Goal: Task Accomplishment & Management: Manage account settings

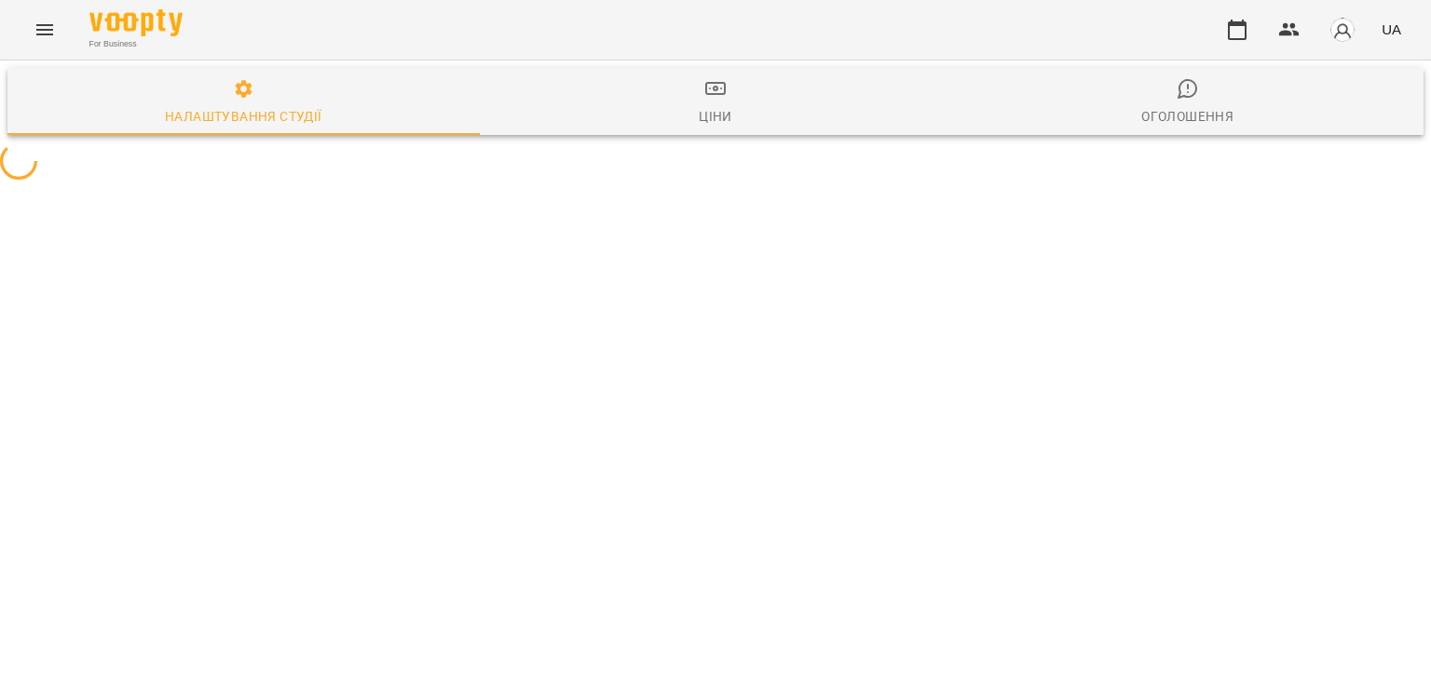
select select "**"
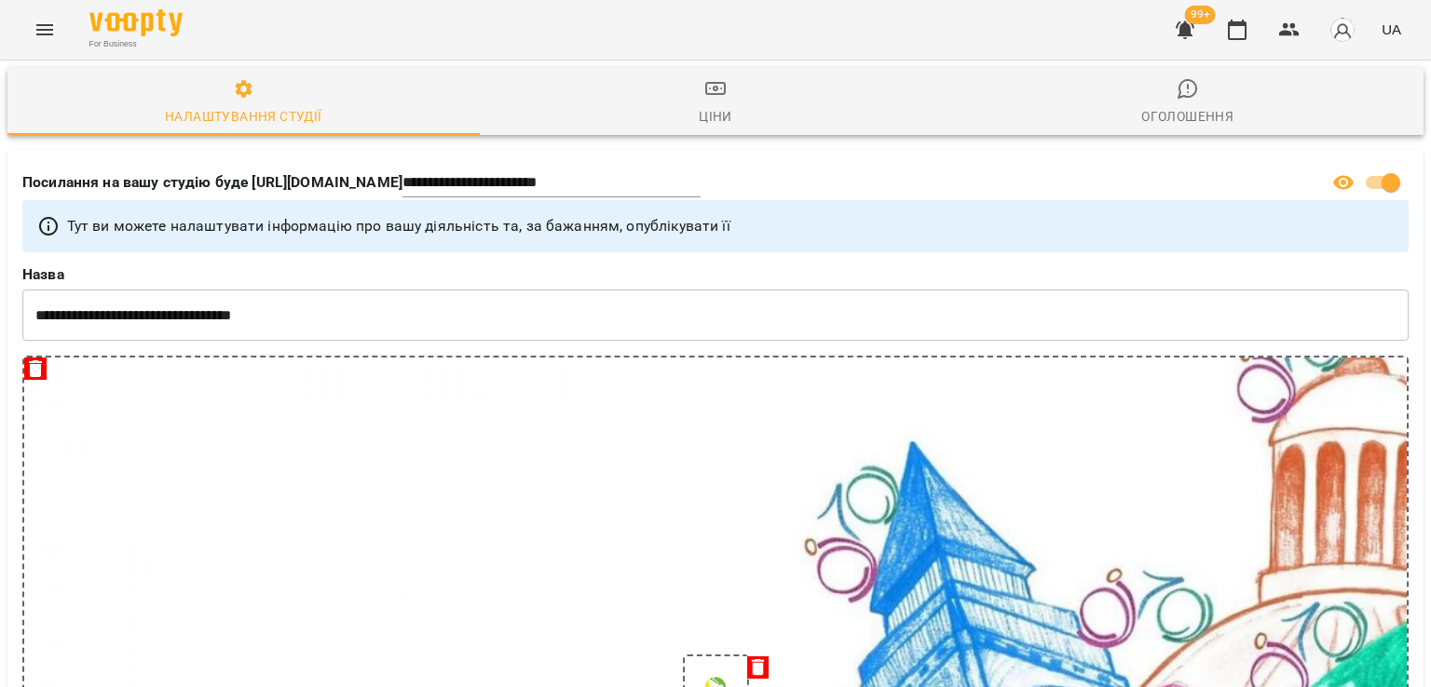
click at [1186, 40] on icon "button" at bounding box center [1185, 30] width 22 height 22
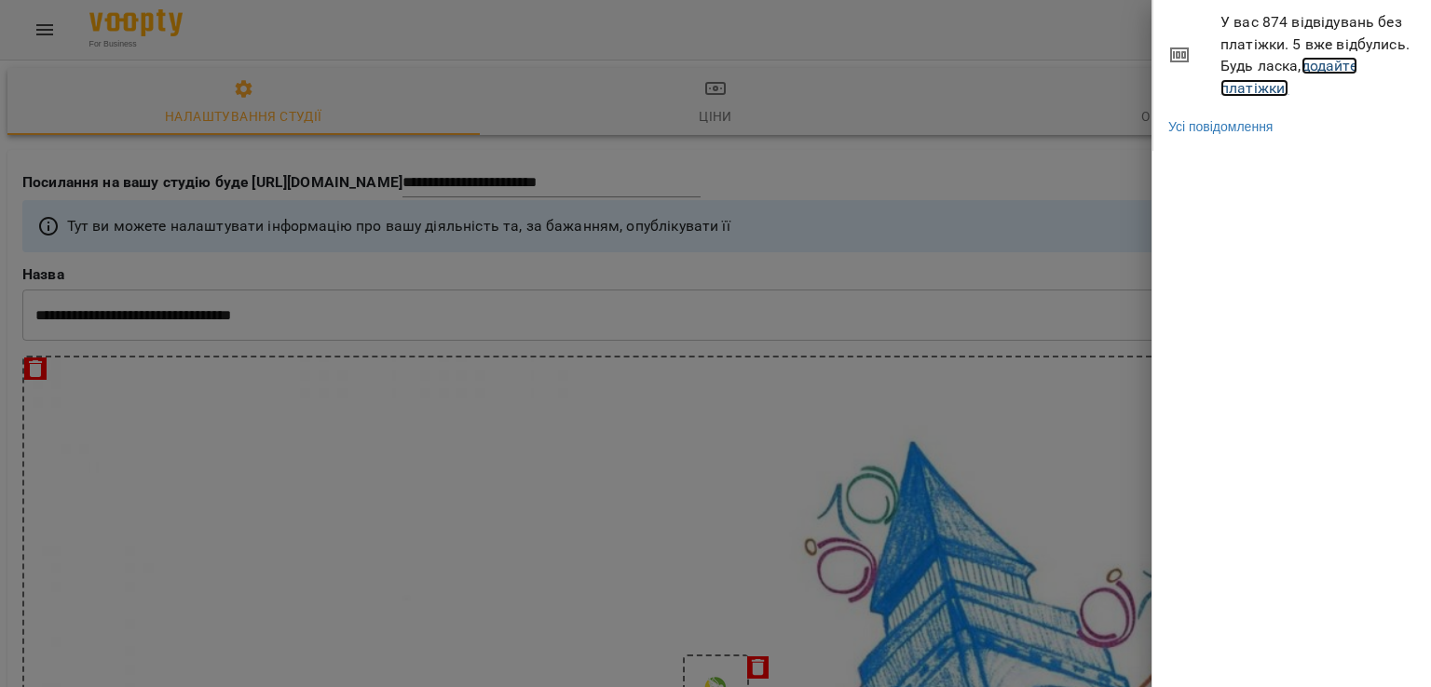
click at [1243, 91] on link "додайте платіжки!" at bounding box center [1288, 77] width 137 height 40
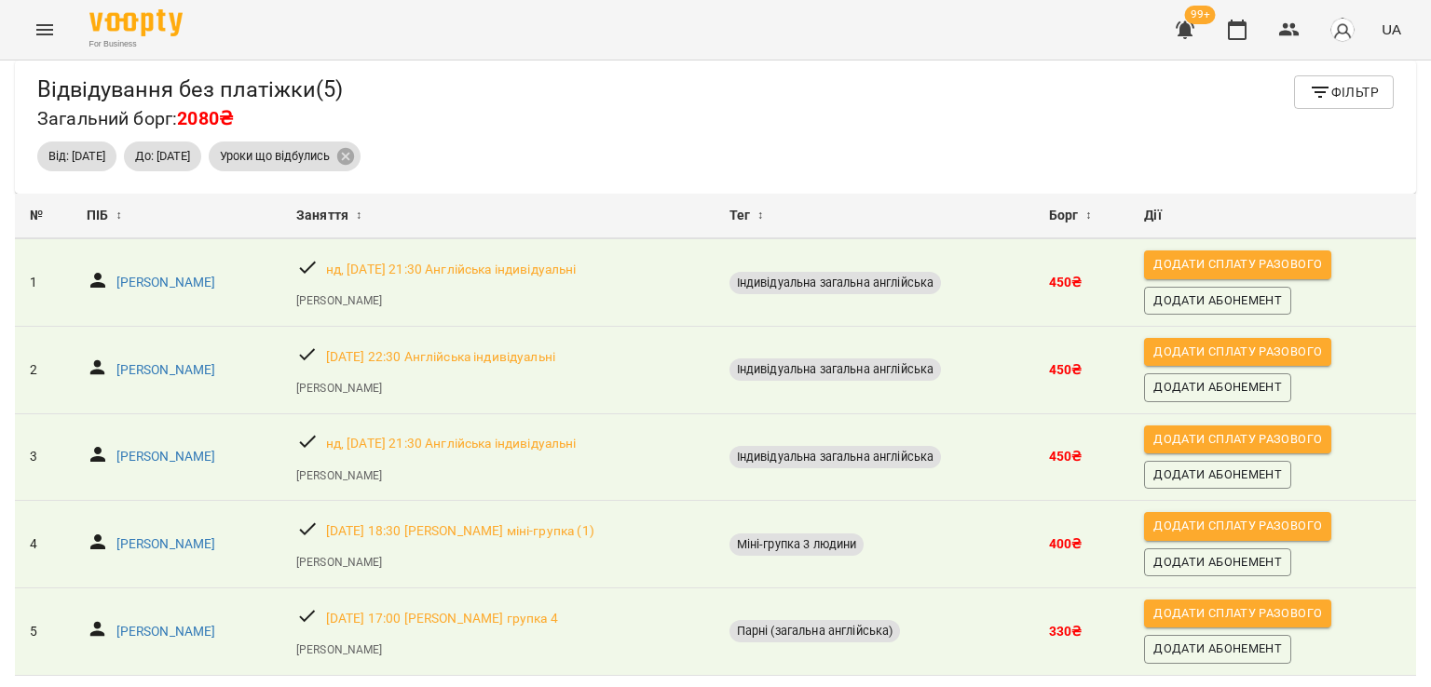
scroll to position [72, 0]
click at [34, 41] on button "Menu" at bounding box center [44, 29] width 45 height 45
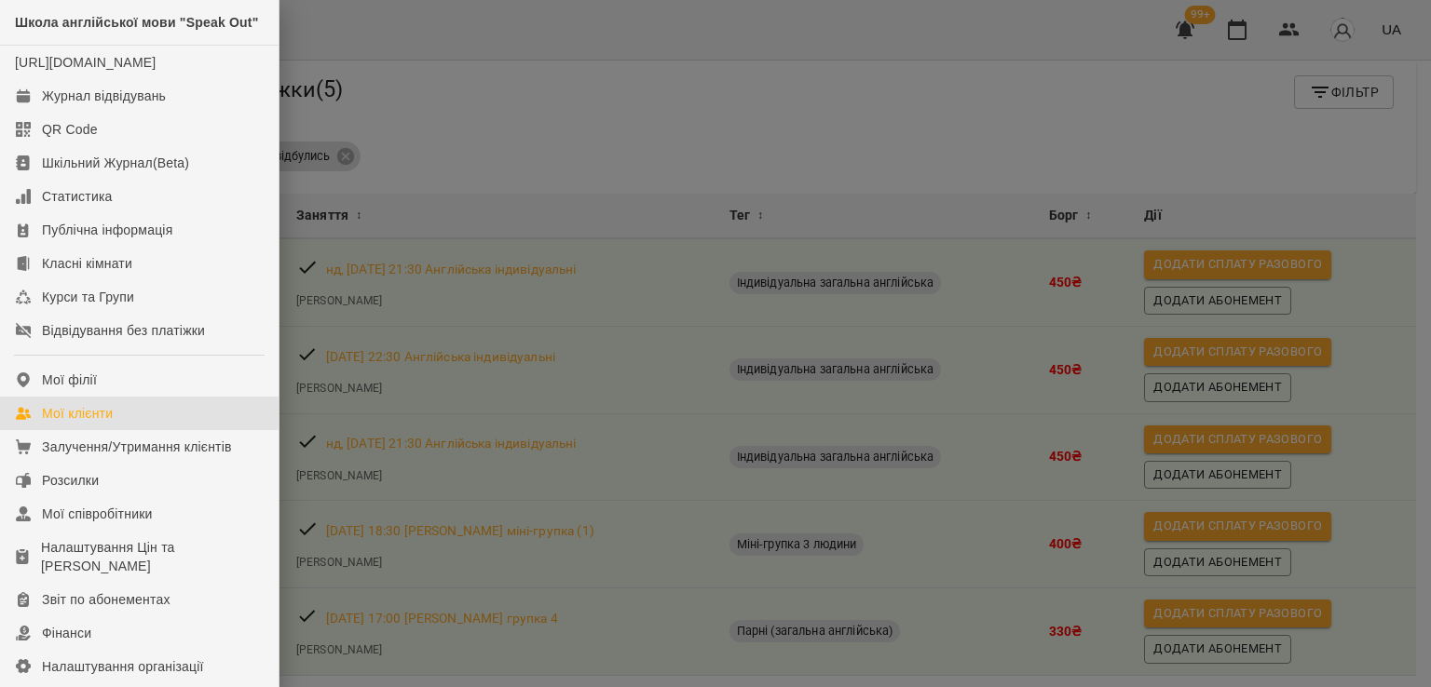
click at [113, 430] on link "Мої клієнти" at bounding box center [139, 414] width 278 height 34
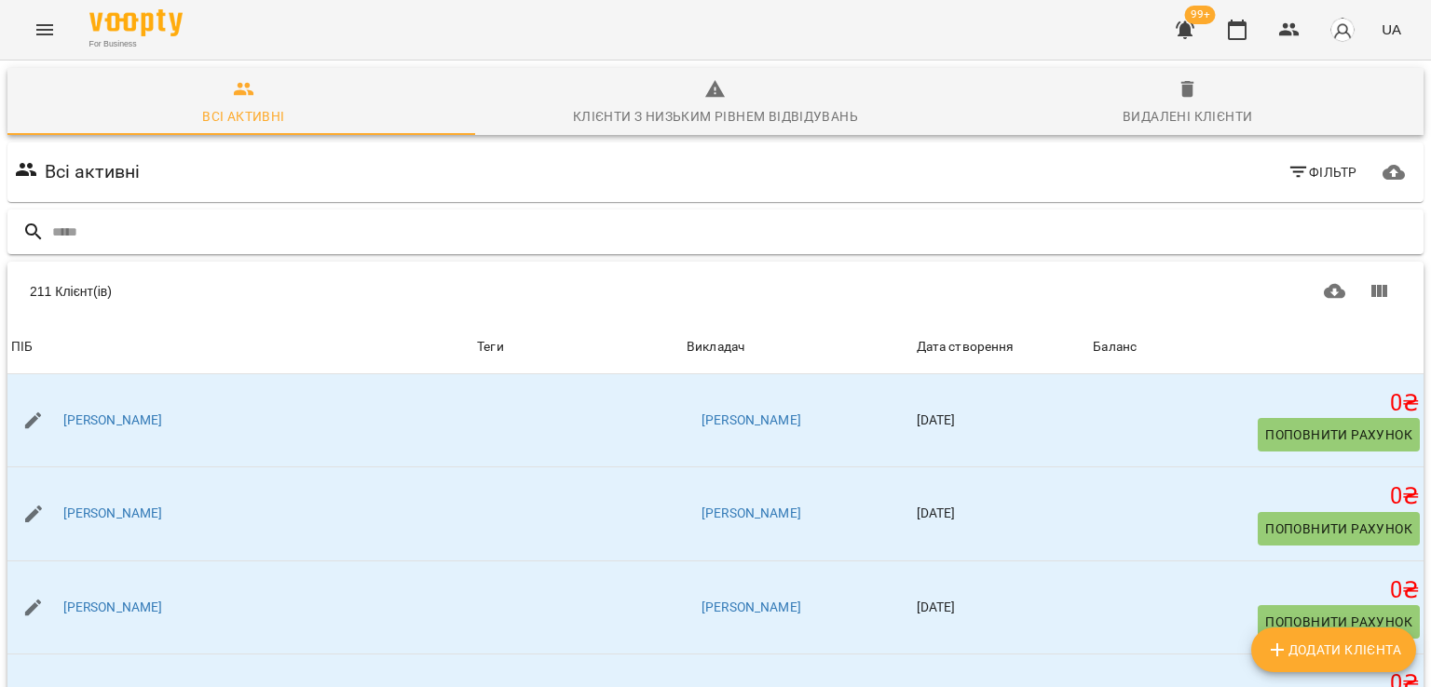
click at [131, 237] on input "text" at bounding box center [734, 232] width 1364 height 31
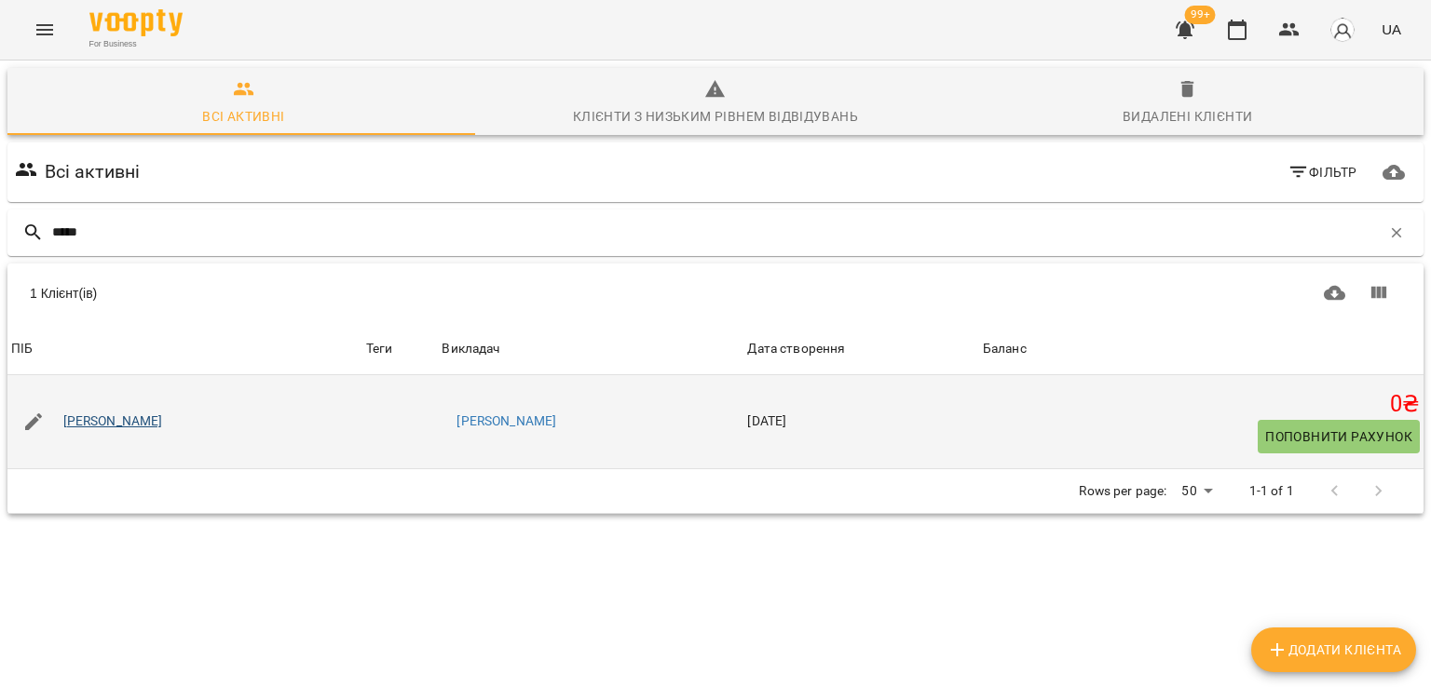
type input "*****"
click at [147, 428] on link "[PERSON_NAME]" at bounding box center [113, 422] width 100 height 19
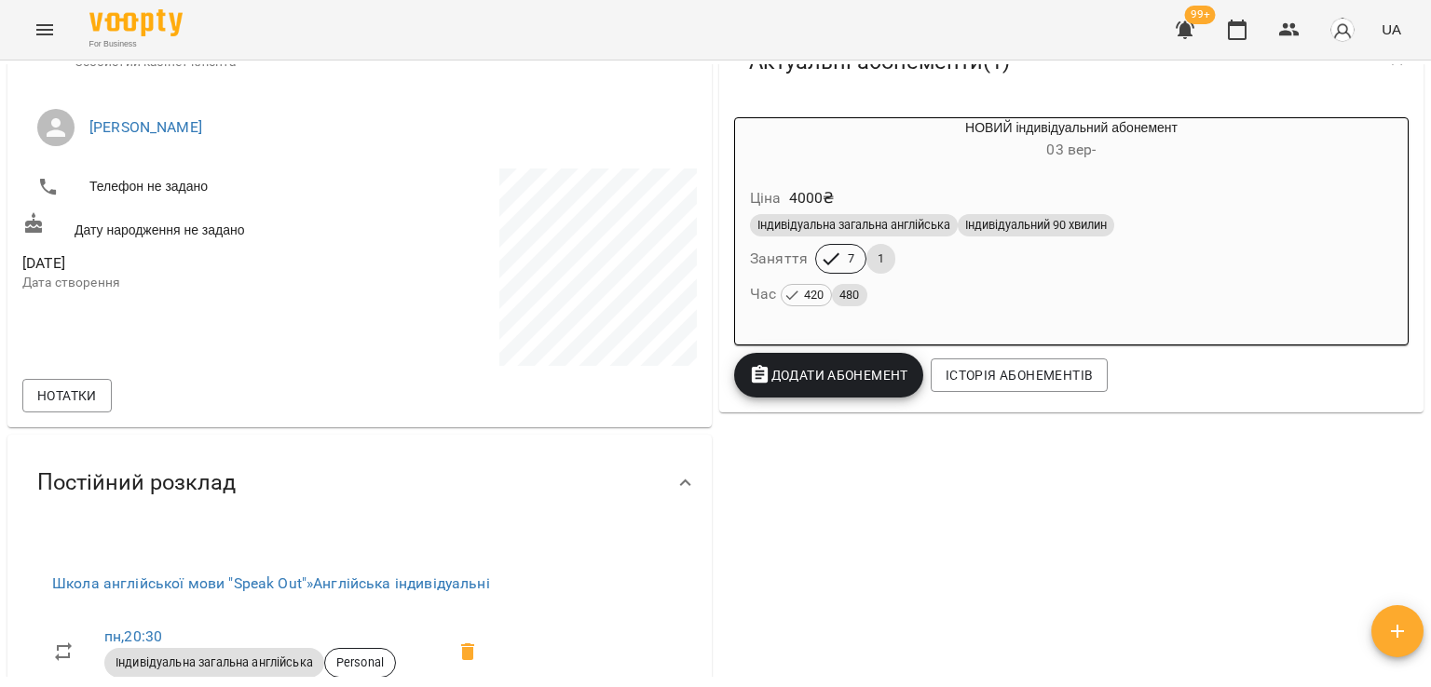
scroll to position [559, 0]
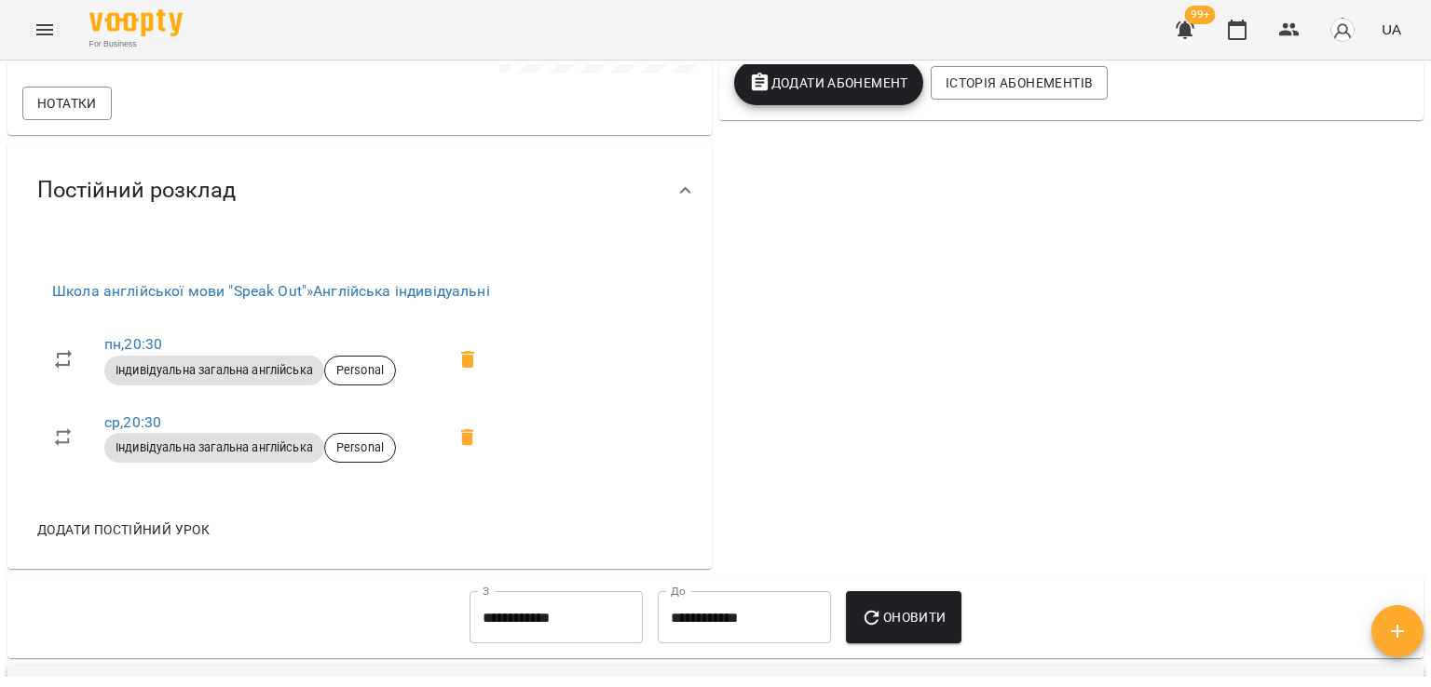
click at [811, 83] on span "Додати Абонемент" at bounding box center [828, 83] width 159 height 22
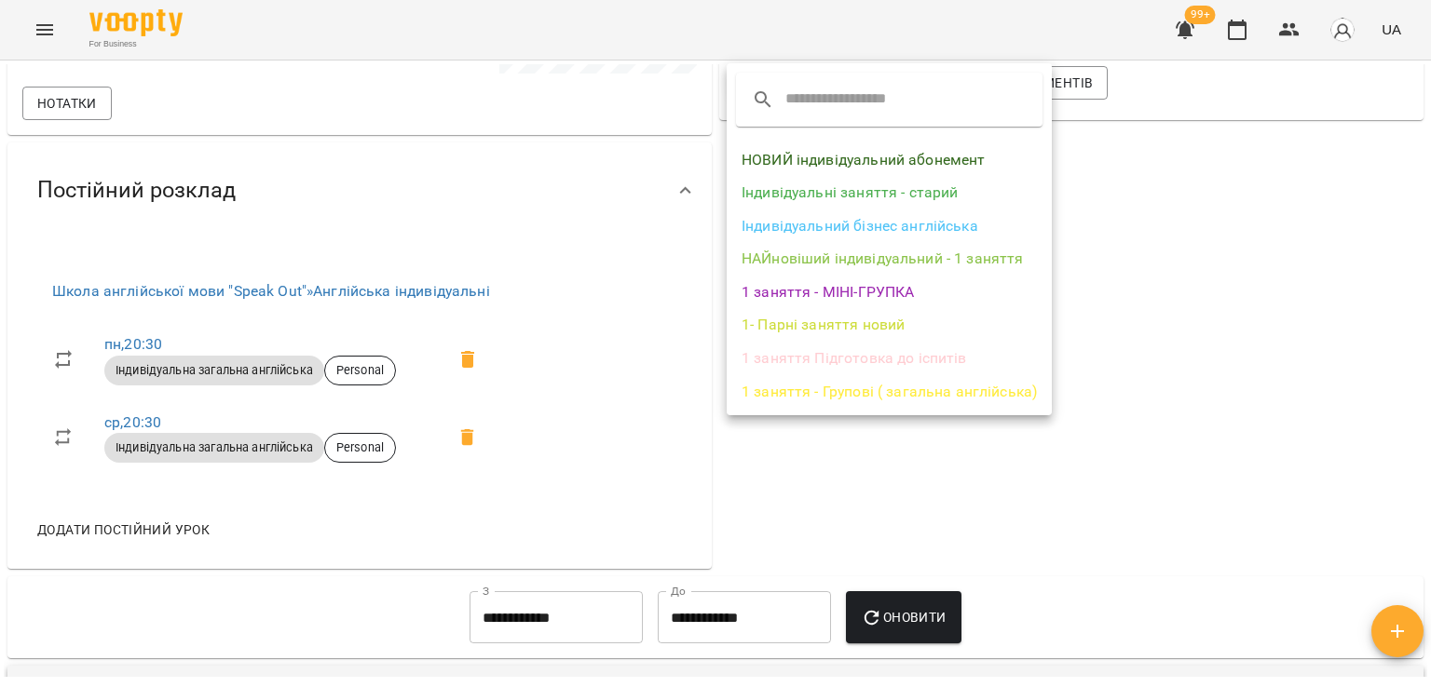
click at [827, 152] on li "НОВИЙ індивідуальний абонемент" at bounding box center [888, 160] width 325 height 34
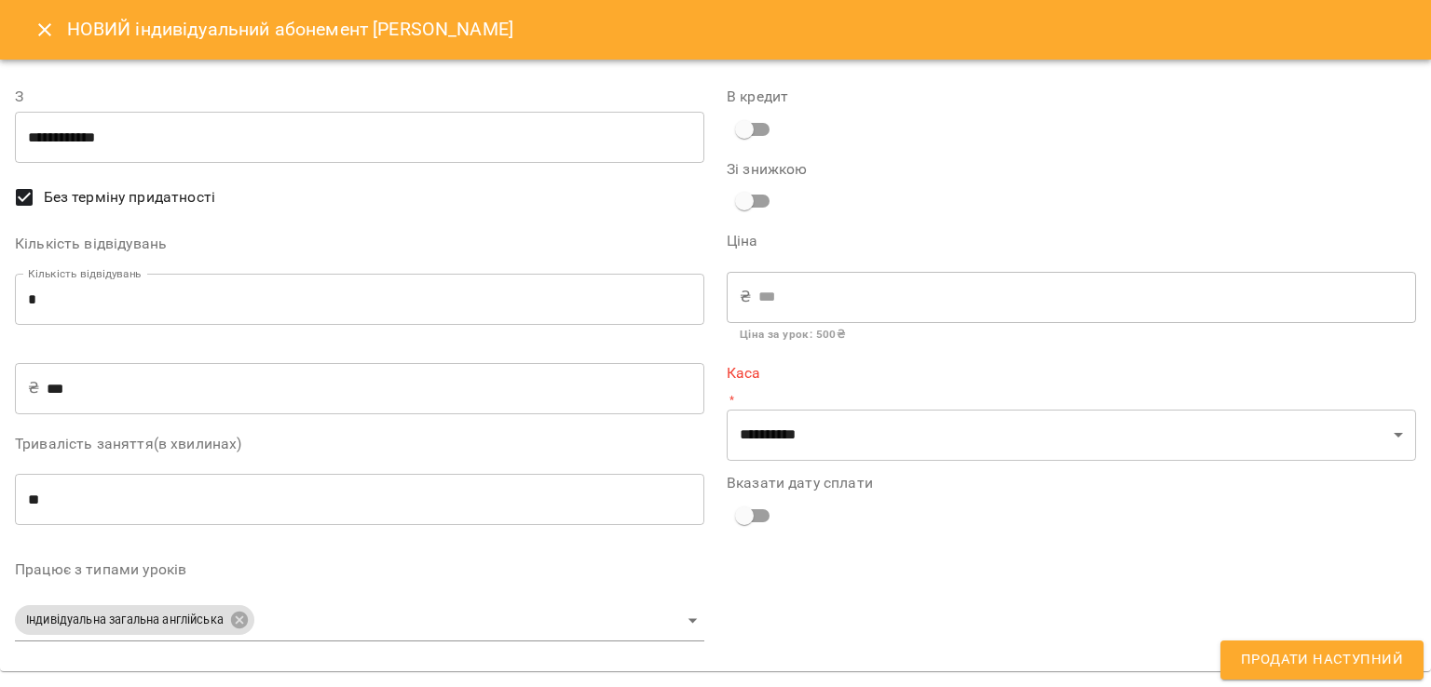
scroll to position [557, 0]
click at [177, 314] on input "*" at bounding box center [359, 300] width 689 height 52
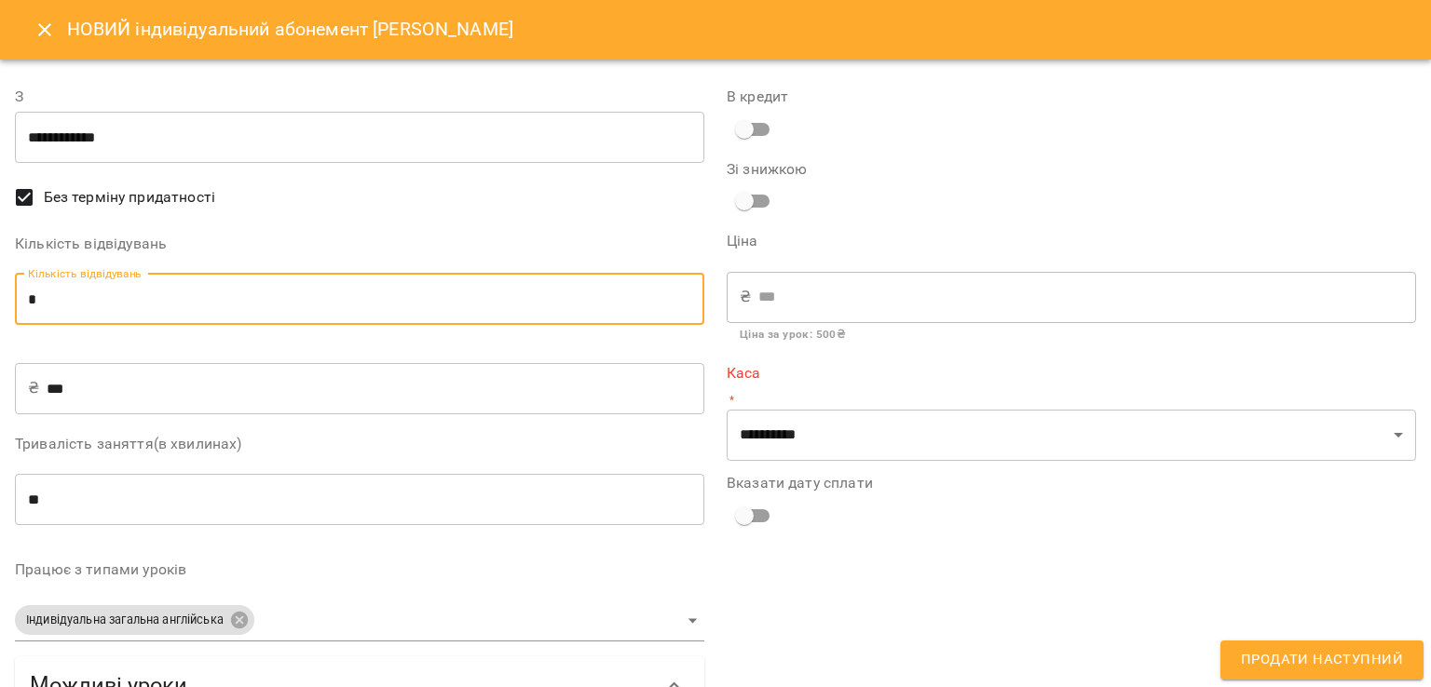
click at [177, 314] on input "*" at bounding box center [359, 300] width 689 height 52
type input "*"
type input "****"
type input "*"
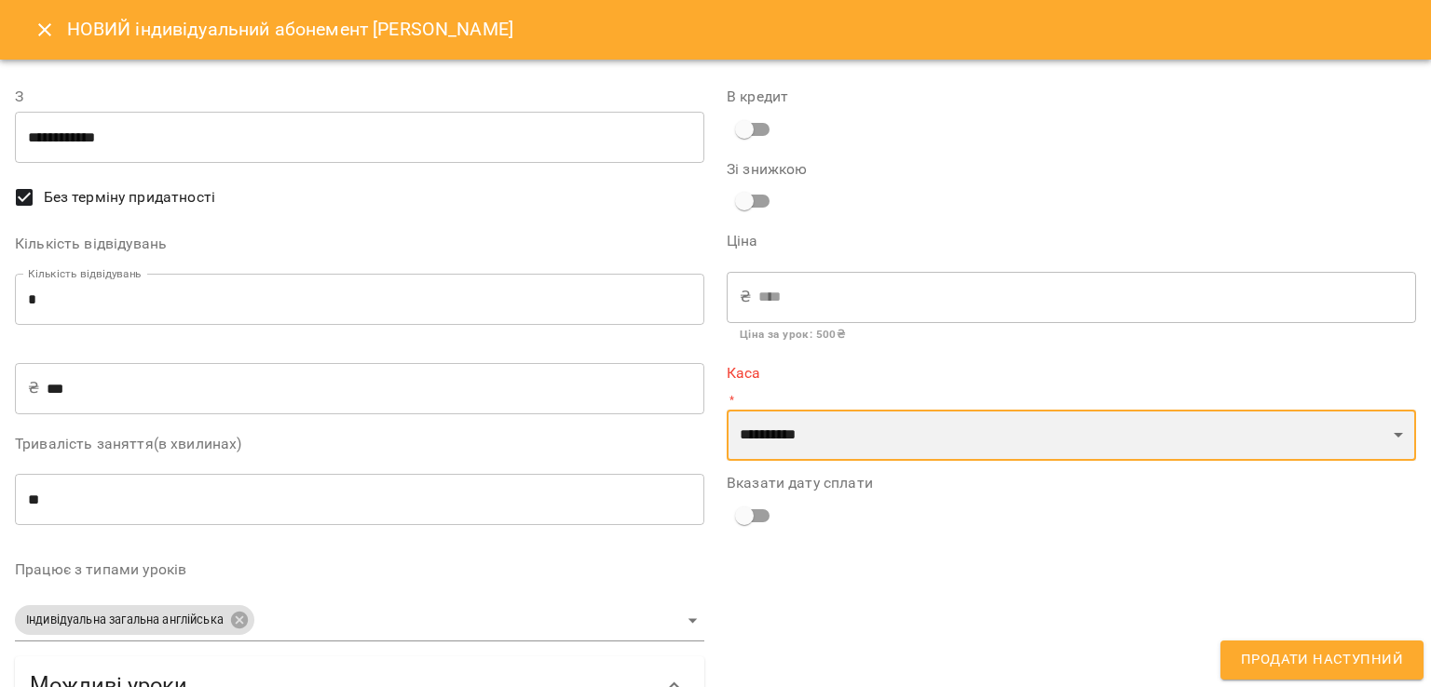
click at [812, 433] on select "**********" at bounding box center [1070, 436] width 689 height 52
select select "****"
click at [726, 410] on select "**********" at bounding box center [1070, 436] width 689 height 52
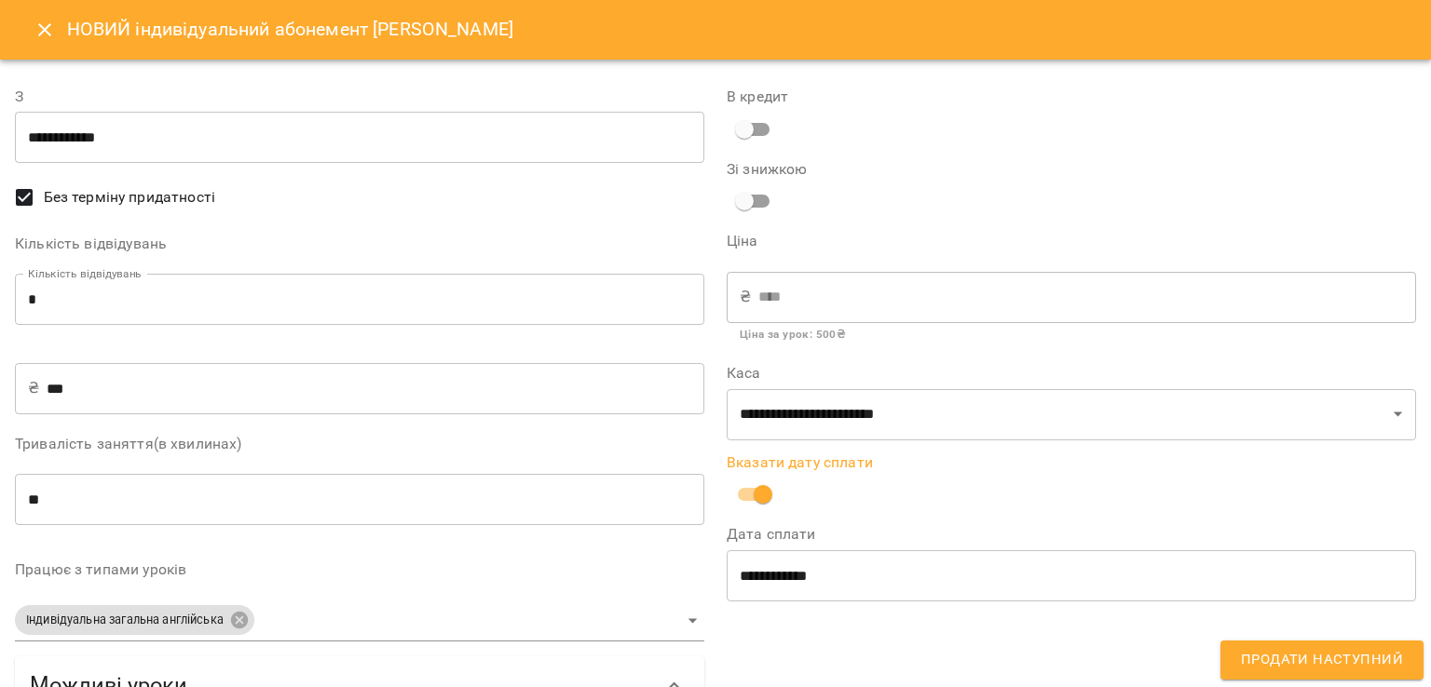
click at [1334, 672] on span "Продати наступний" at bounding box center [1322, 660] width 162 height 24
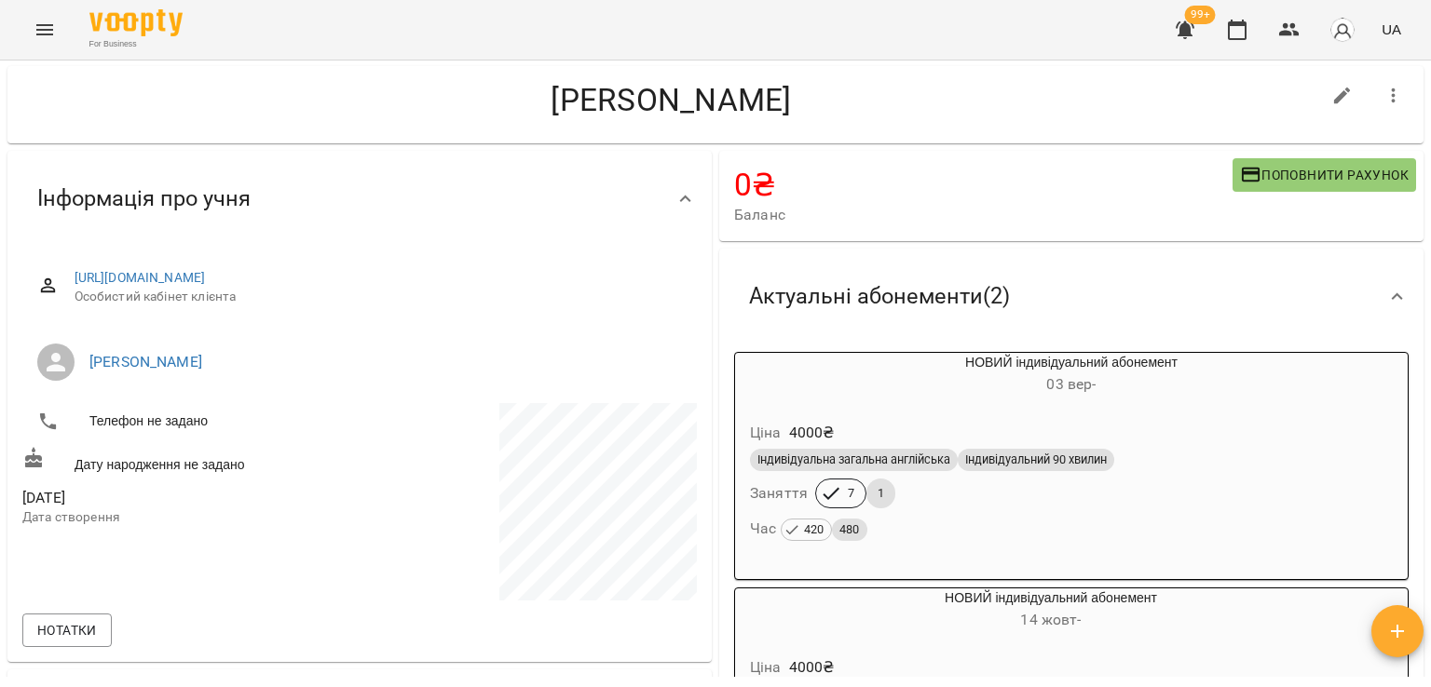
scroll to position [0, 0]
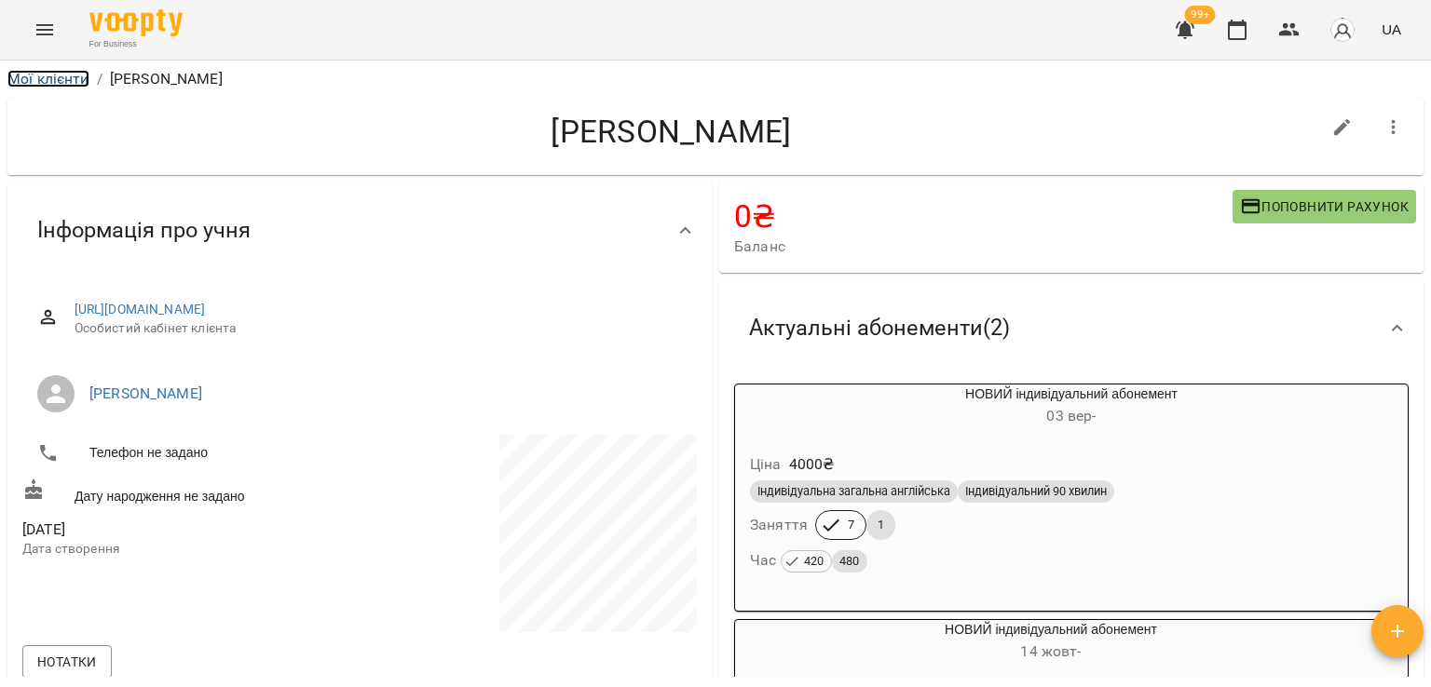
click at [79, 79] on link "Мої клієнти" at bounding box center [48, 79] width 82 height 18
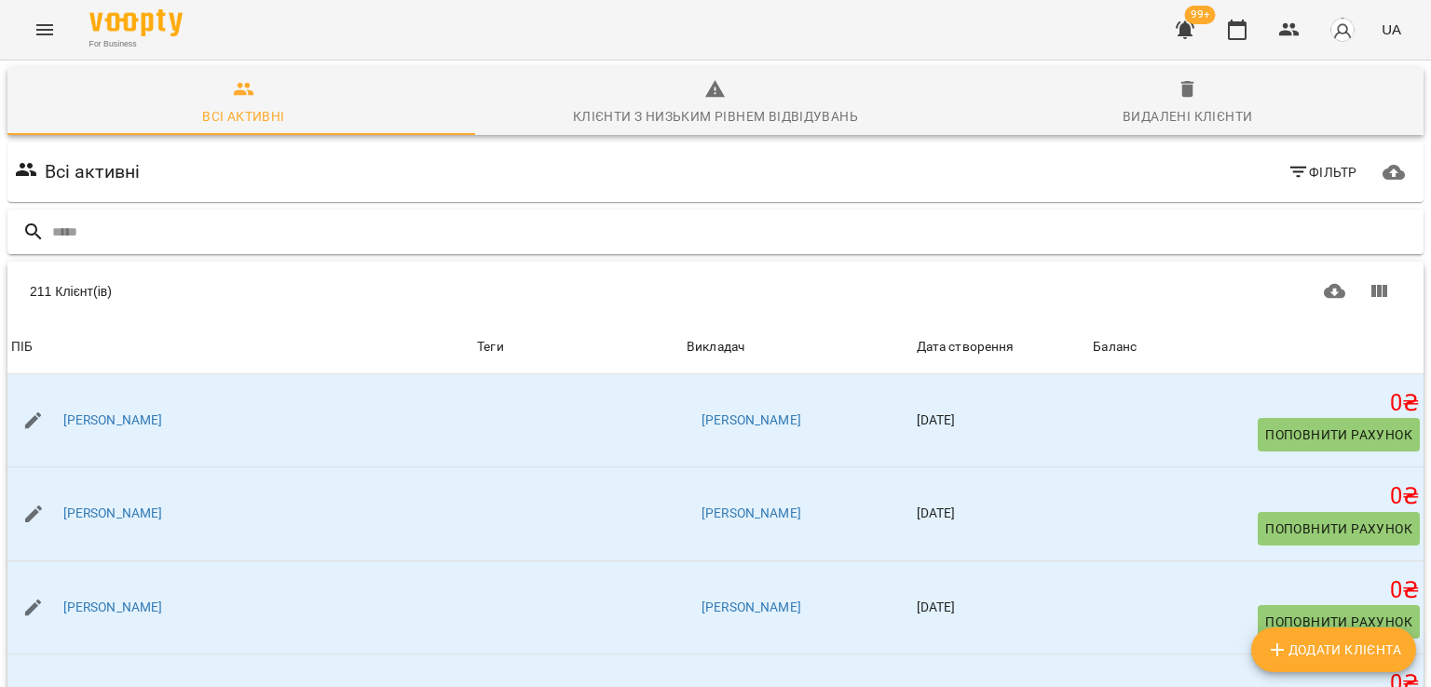
click at [212, 232] on input "text" at bounding box center [734, 232] width 1364 height 31
click at [1185, 27] on icon "button" at bounding box center [1184, 30] width 19 height 18
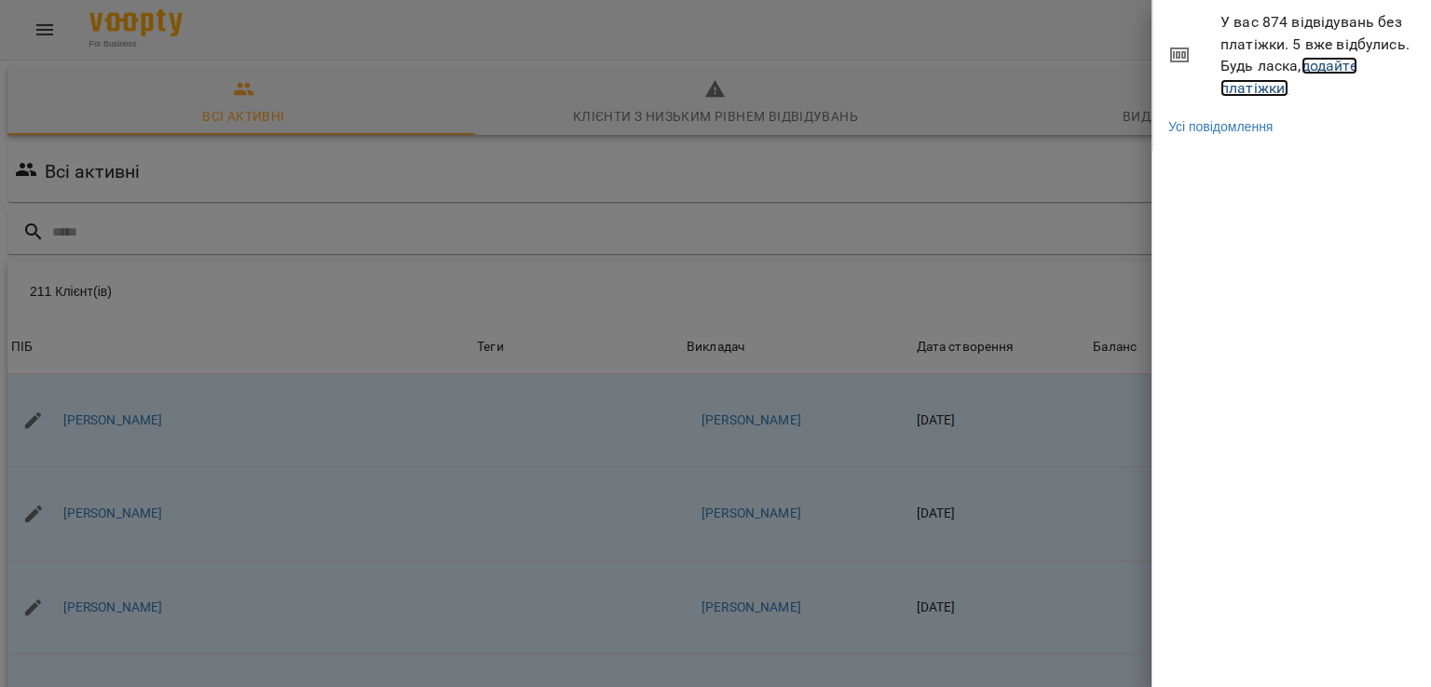
click at [1233, 86] on link "додайте платіжки!" at bounding box center [1288, 77] width 137 height 40
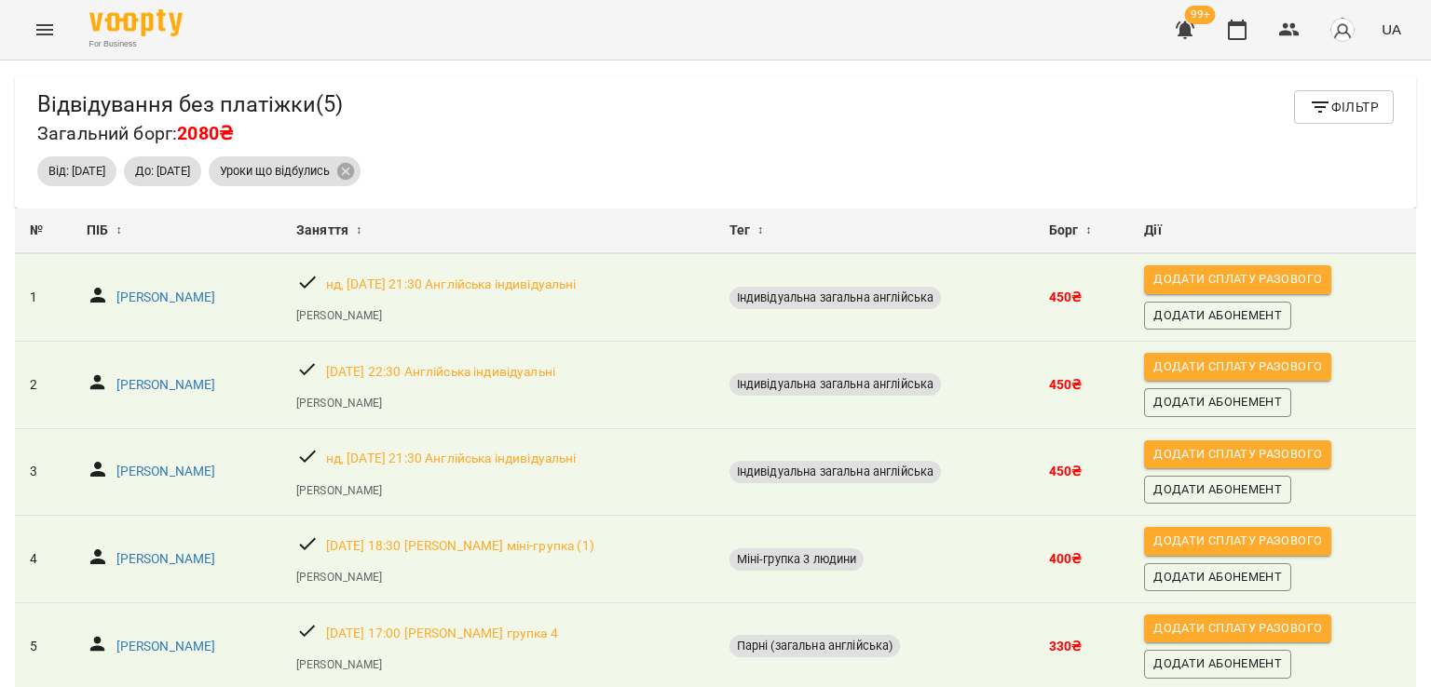
scroll to position [72, 0]
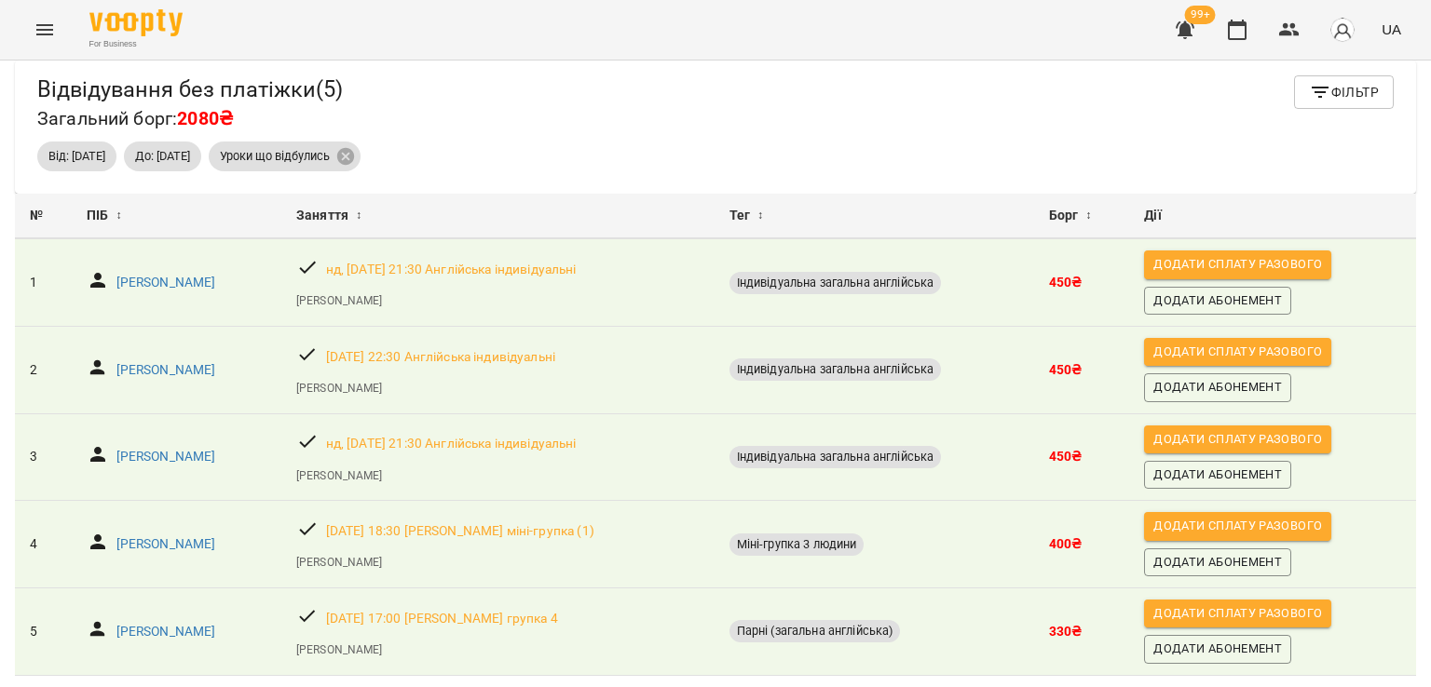
click at [26, 27] on button "Menu" at bounding box center [44, 29] width 45 height 45
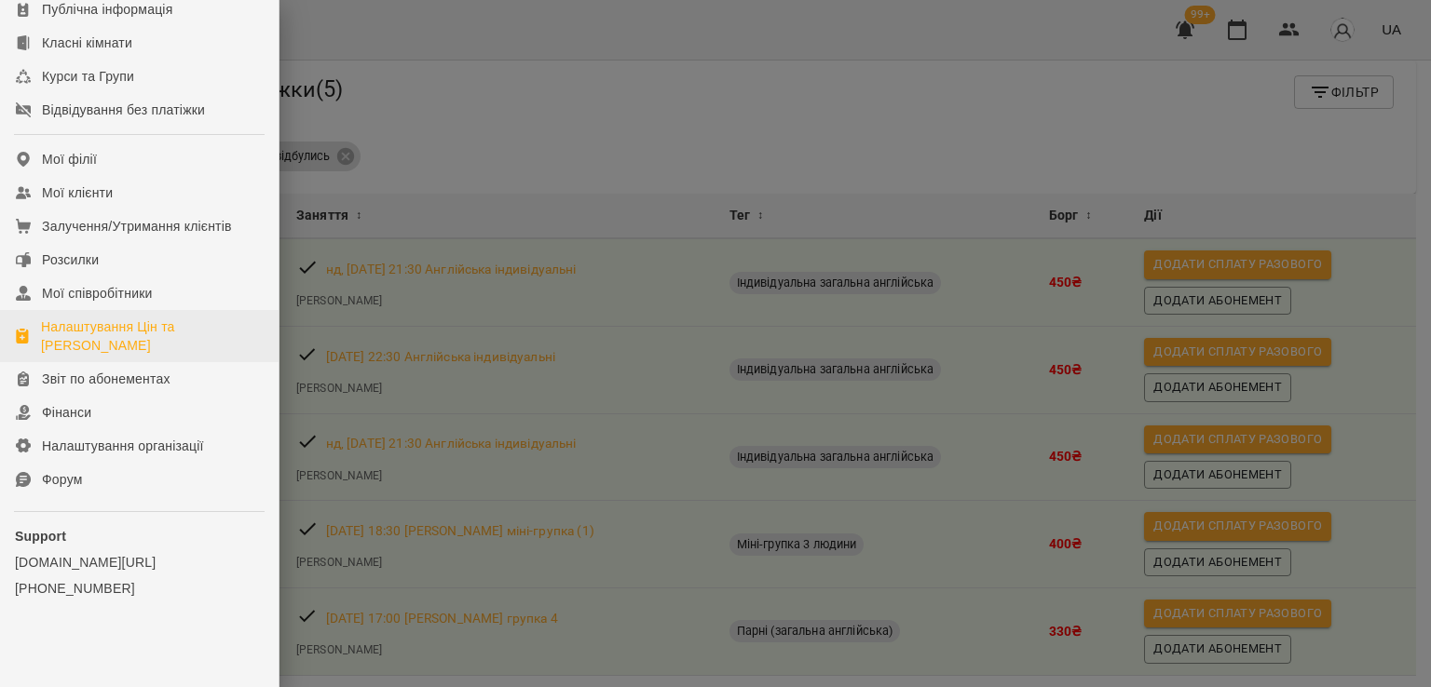
scroll to position [255, 0]
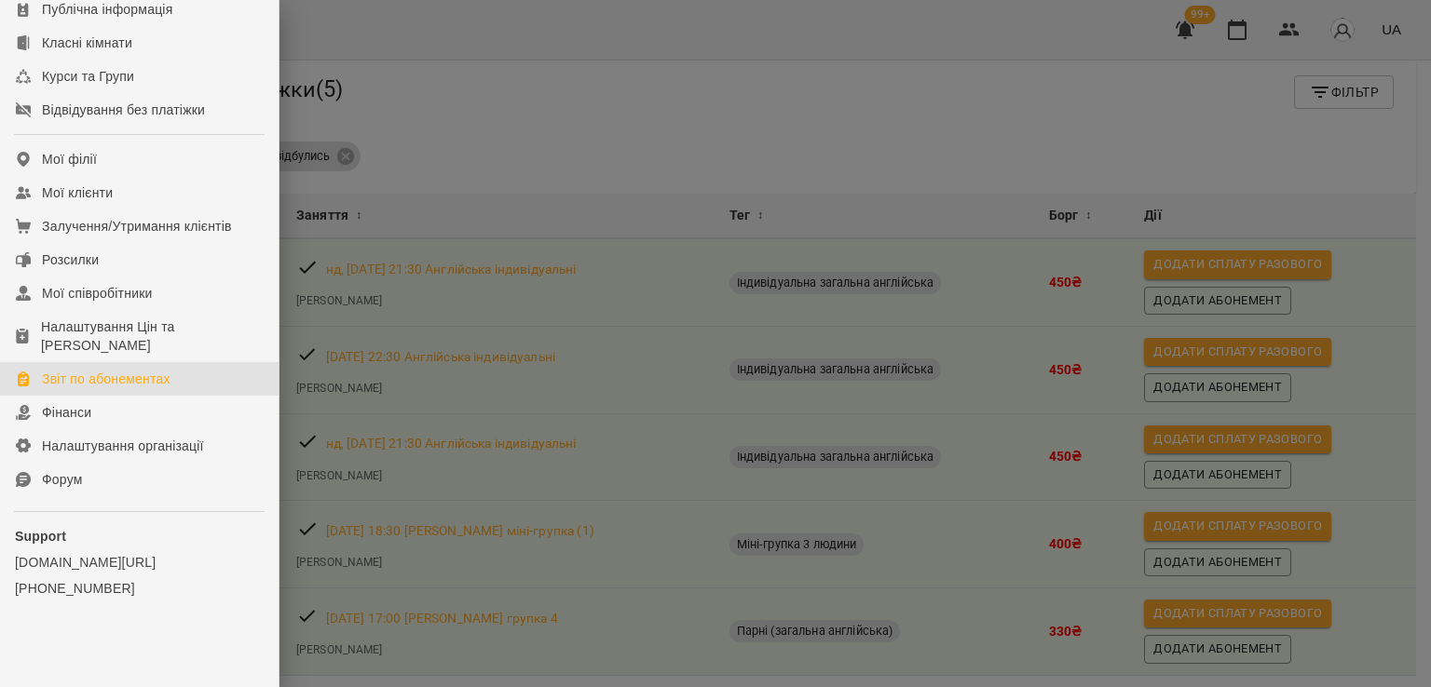
click at [122, 385] on div "Звіт по абонементах" at bounding box center [106, 379] width 129 height 19
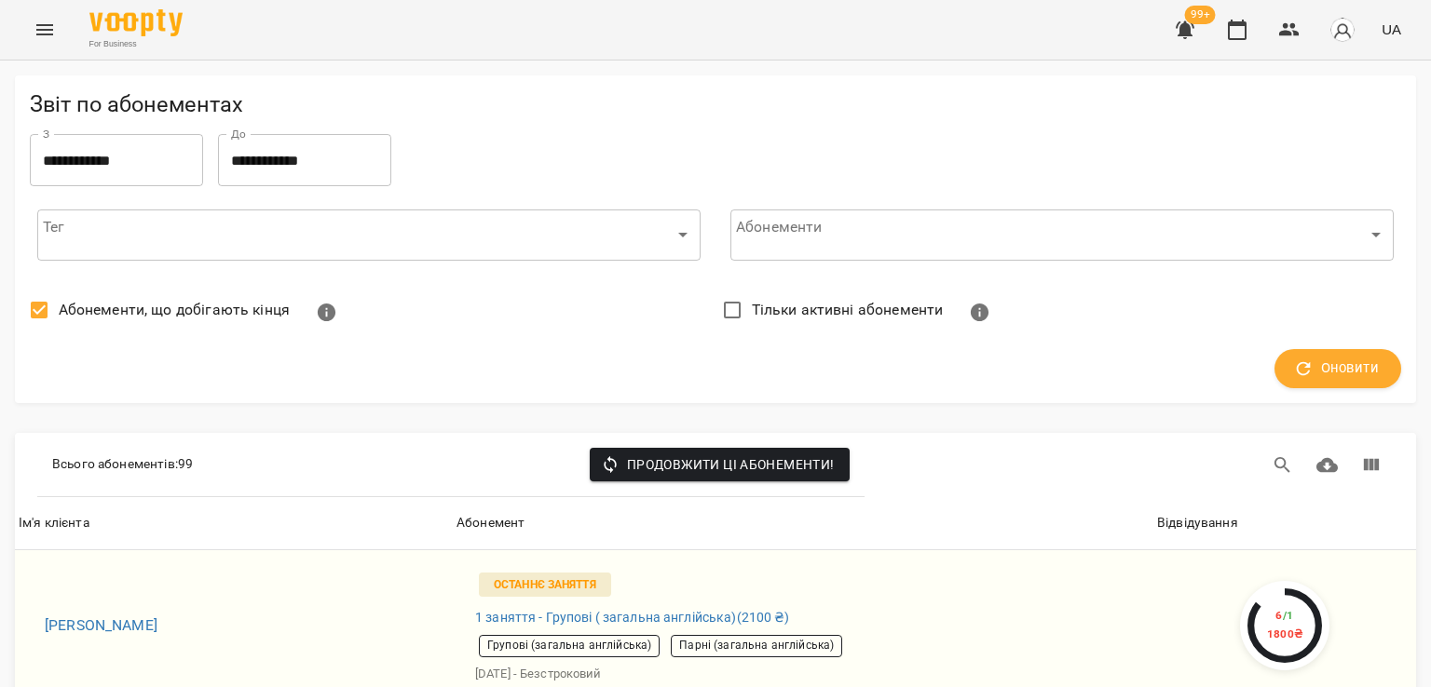
click at [135, 315] on span "Абонементи, що добігають кінця" at bounding box center [174, 310] width 231 height 22
click at [1309, 349] on button "Оновити" at bounding box center [1337, 368] width 127 height 39
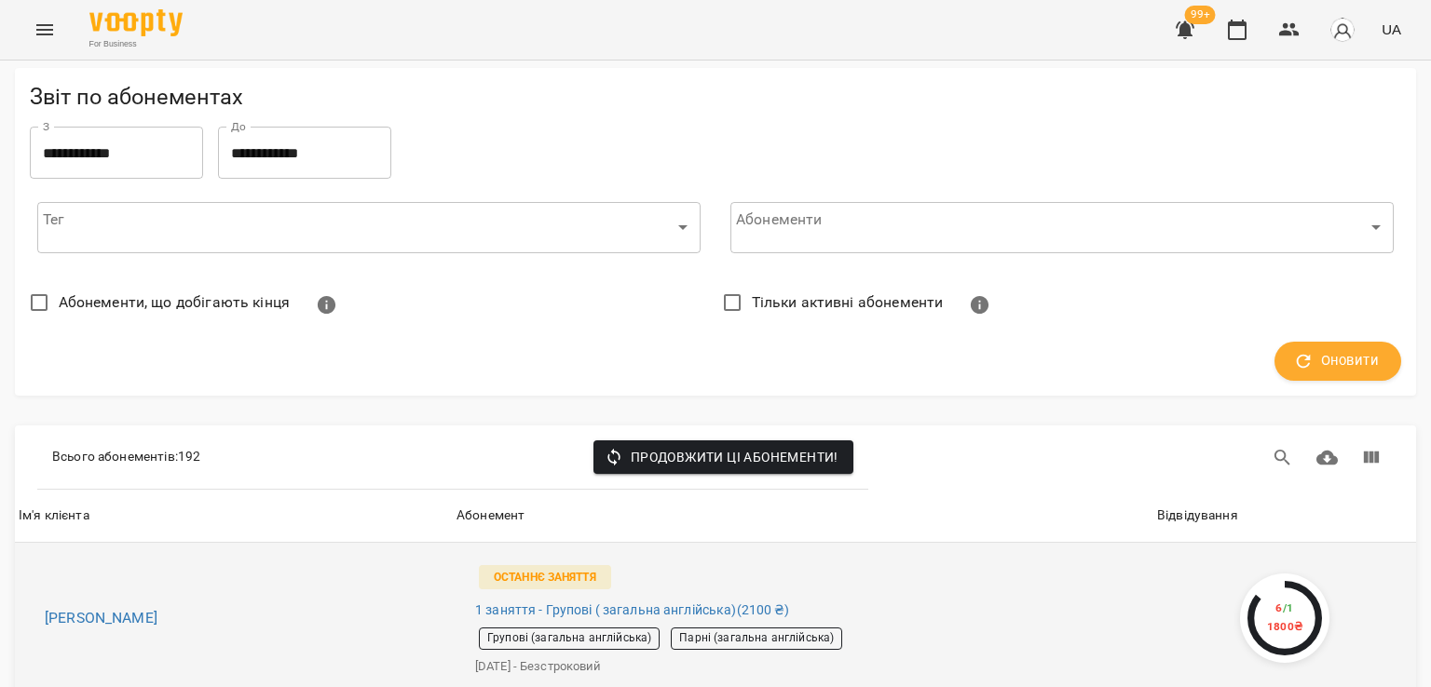
scroll to position [186, 0]
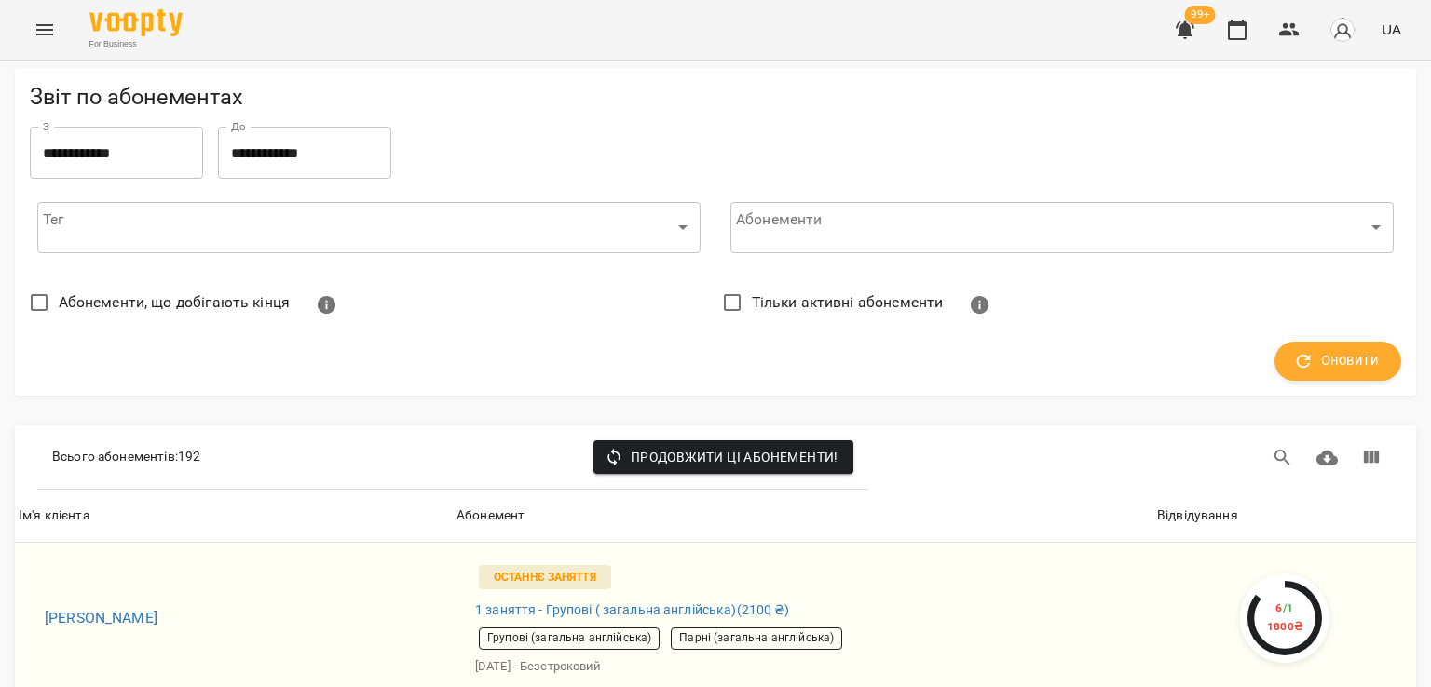
click at [1200, 505] on div "Відвідування" at bounding box center [1197, 516] width 81 height 22
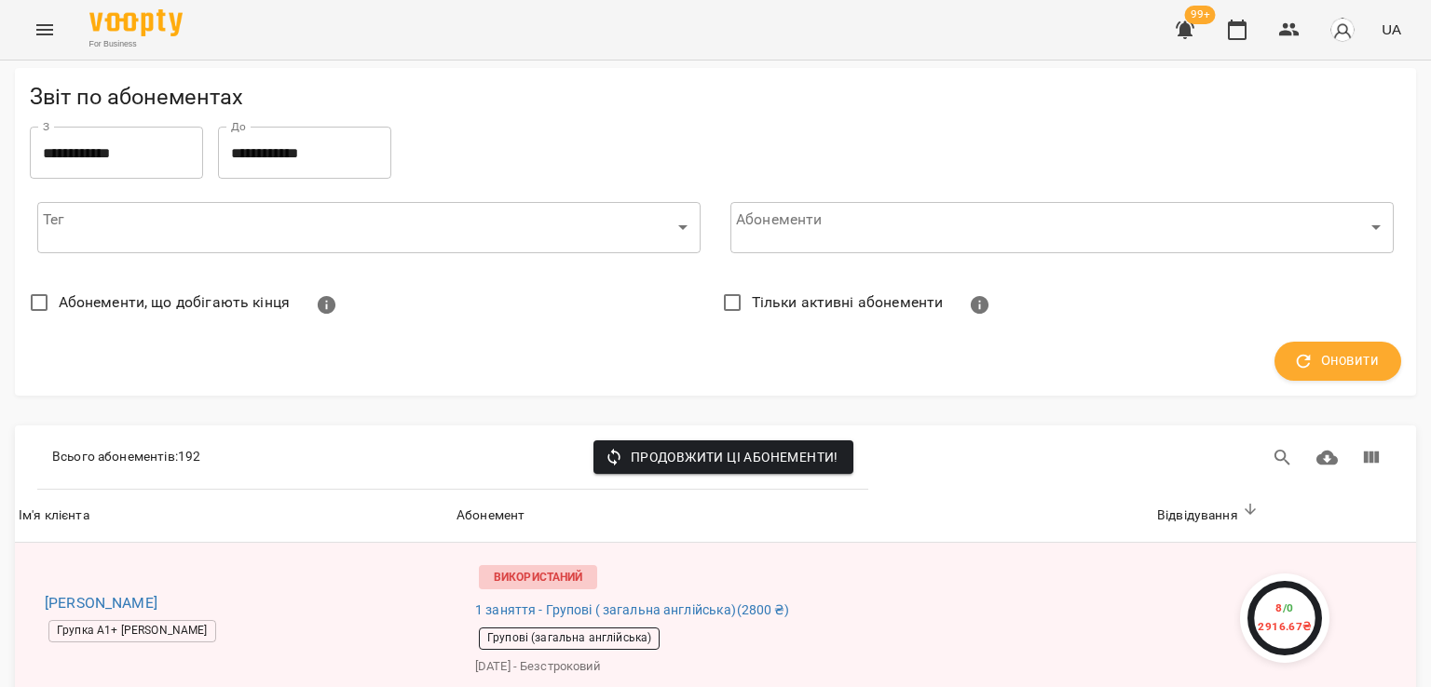
scroll to position [1025, 0]
click at [1199, 39] on button "button" at bounding box center [1184, 29] width 45 height 45
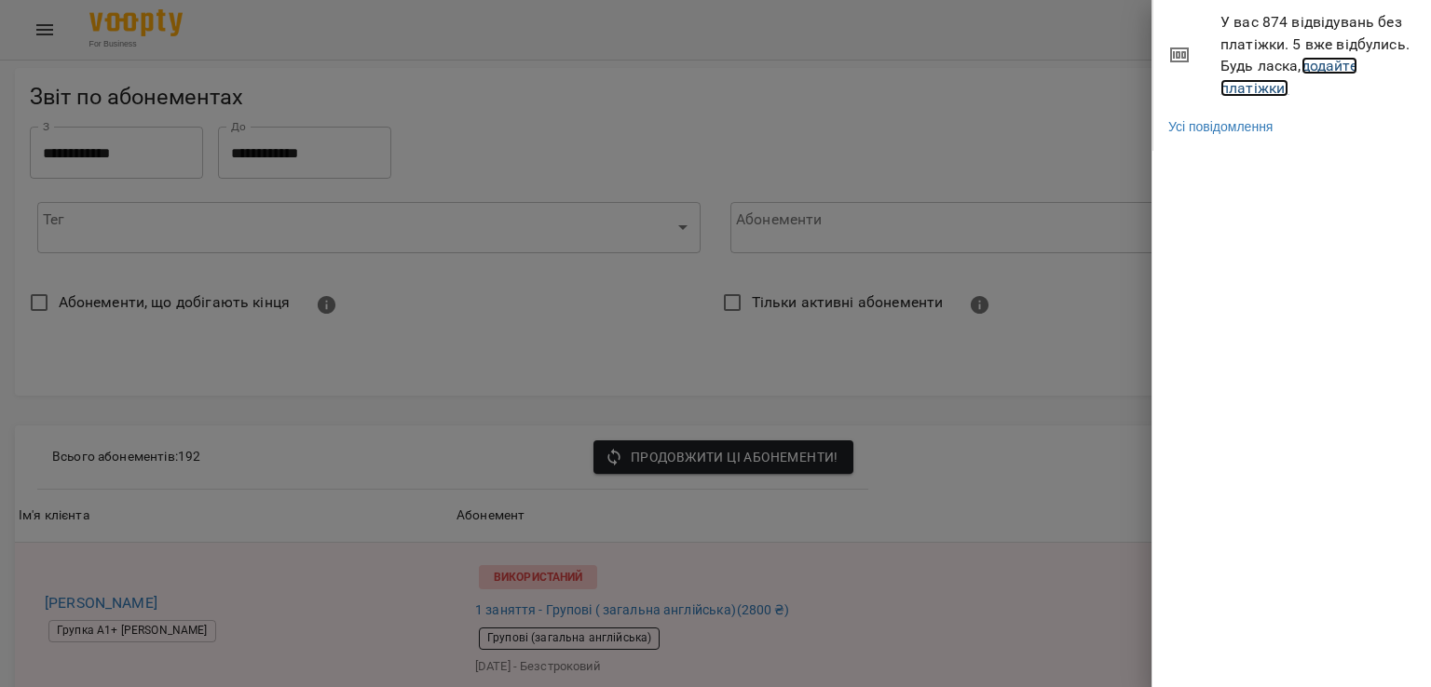
click at [1255, 83] on link "додайте платіжки!" at bounding box center [1288, 77] width 137 height 40
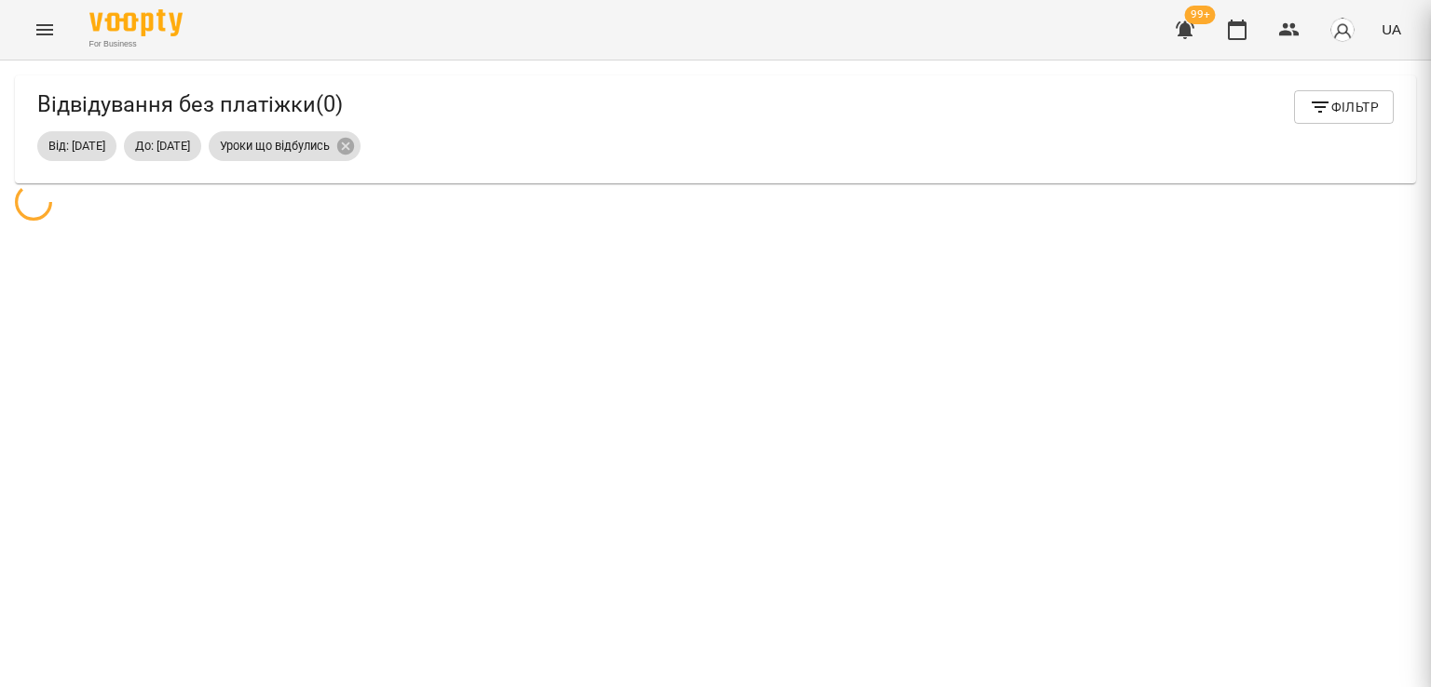
scroll to position [60, 0]
